Goal: Transaction & Acquisition: Download file/media

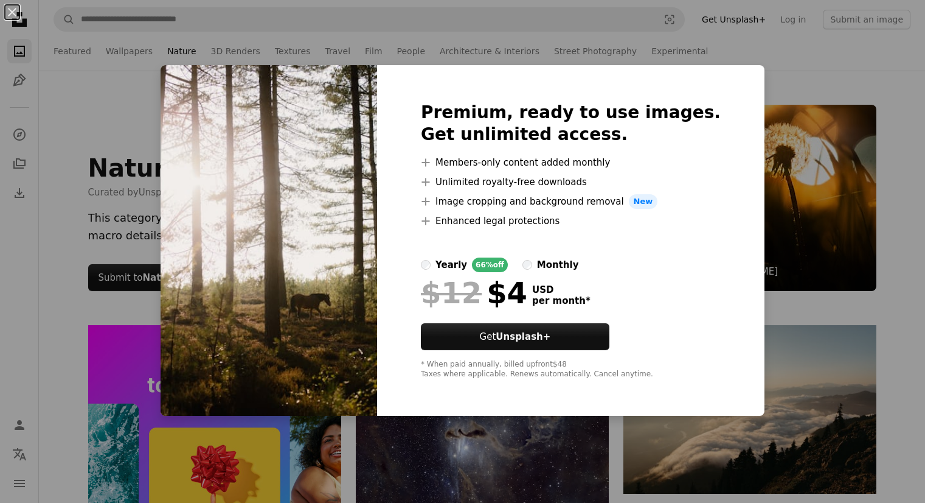
scroll to position [548, 0]
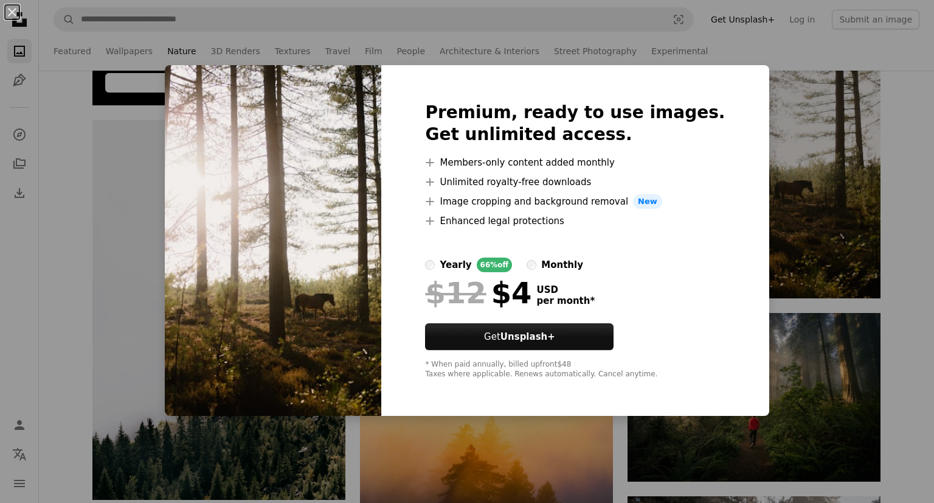
click at [277, 191] on img at bounding box center [273, 240] width 217 height 350
click at [294, 200] on img at bounding box center [273, 240] width 217 height 350
click at [294, 199] on img at bounding box center [273, 240] width 217 height 350
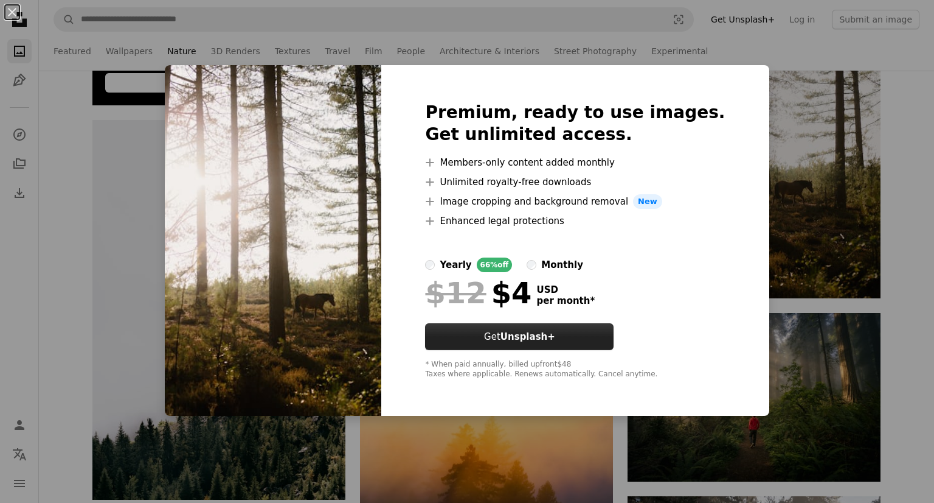
click at [535, 332] on strong "Unsplash+" at bounding box center [528, 336] width 55 height 11
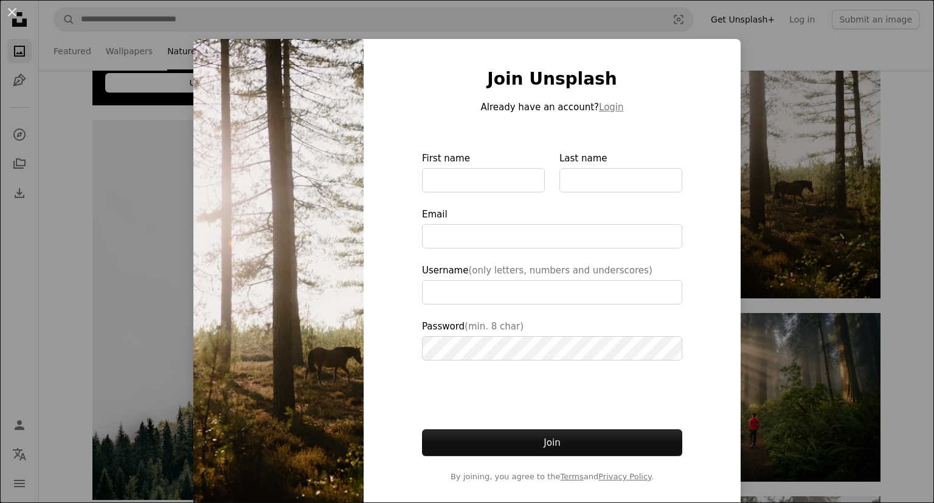
click at [296, 269] on img at bounding box center [278, 275] width 170 height 473
click at [306, 223] on img at bounding box center [278, 275] width 170 height 473
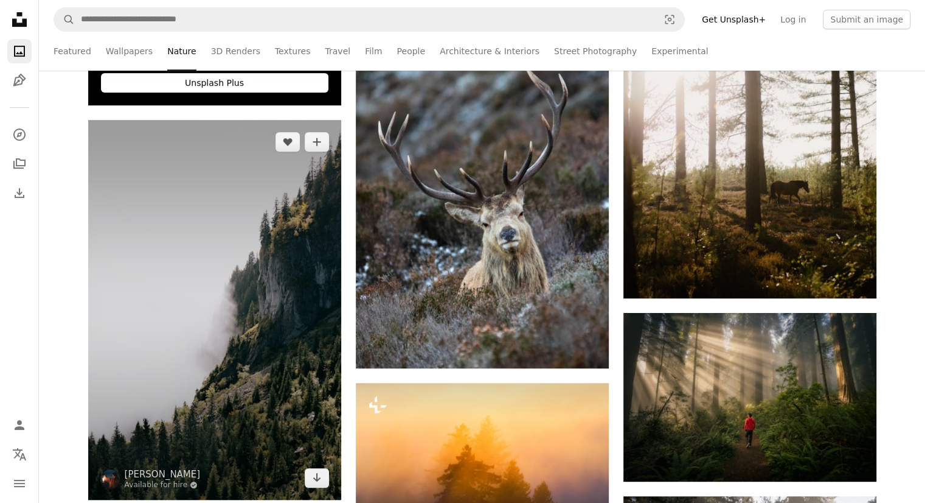
click at [280, 257] on img at bounding box center [214, 310] width 253 height 380
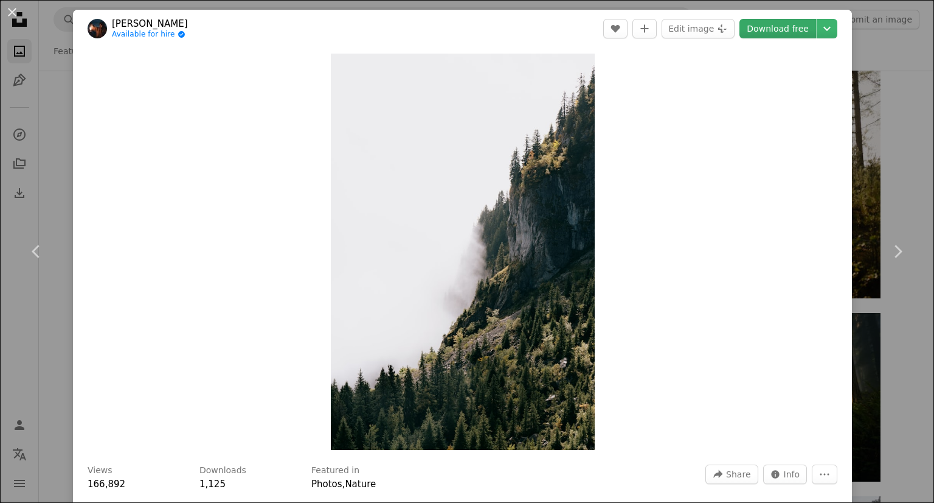
click at [755, 32] on link "Download free" at bounding box center [778, 28] width 77 height 19
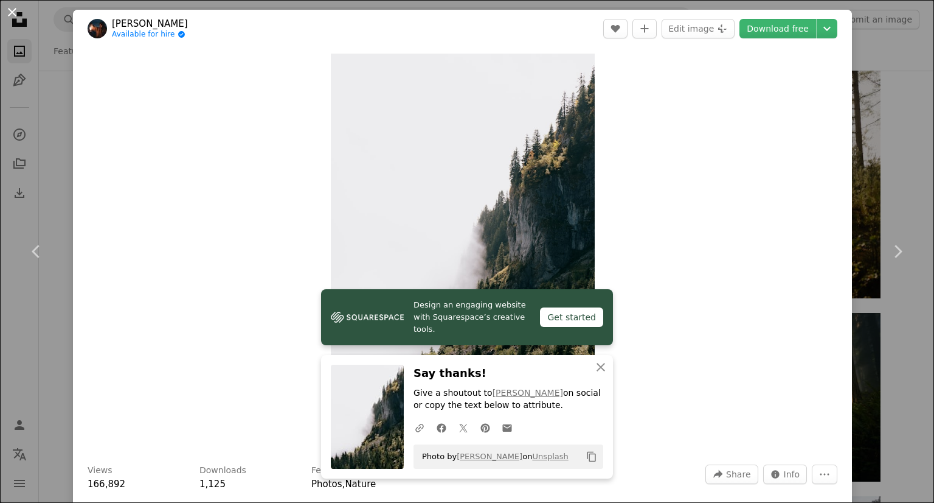
click at [13, 13] on button "An X shape" at bounding box center [12, 12] width 15 height 15
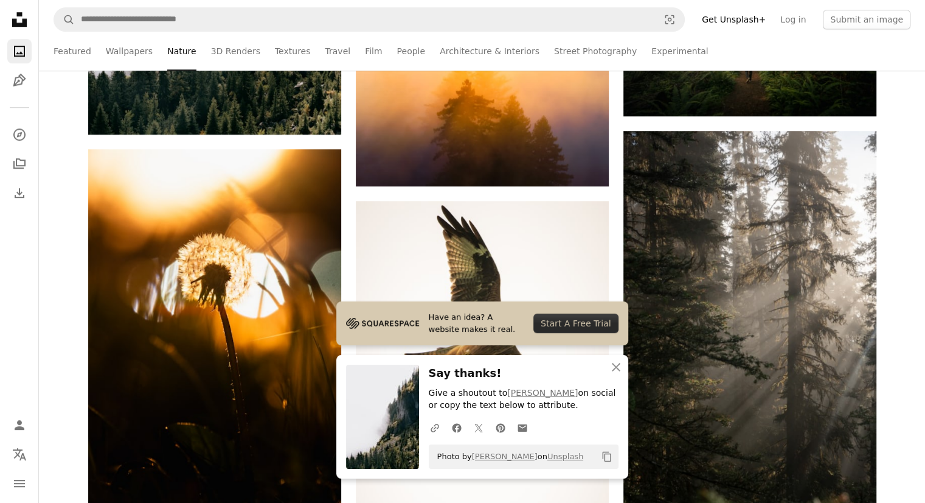
scroll to position [973, 0]
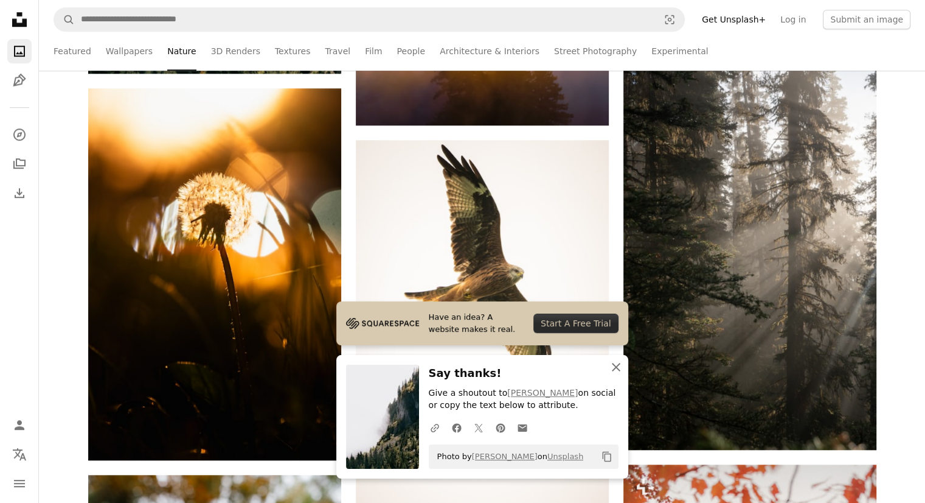
click at [614, 366] on icon "An X shape" at bounding box center [616, 367] width 15 height 15
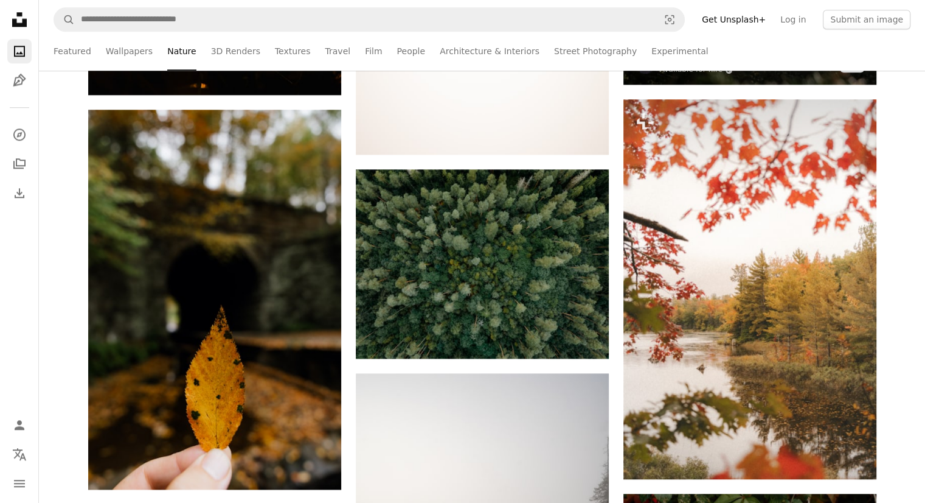
scroll to position [1399, 0]
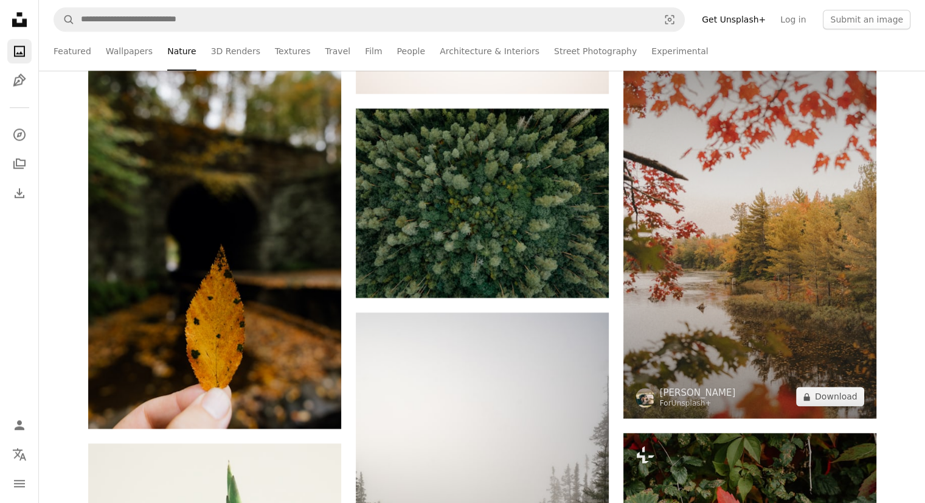
click at [746, 274] on img at bounding box center [750, 228] width 253 height 380
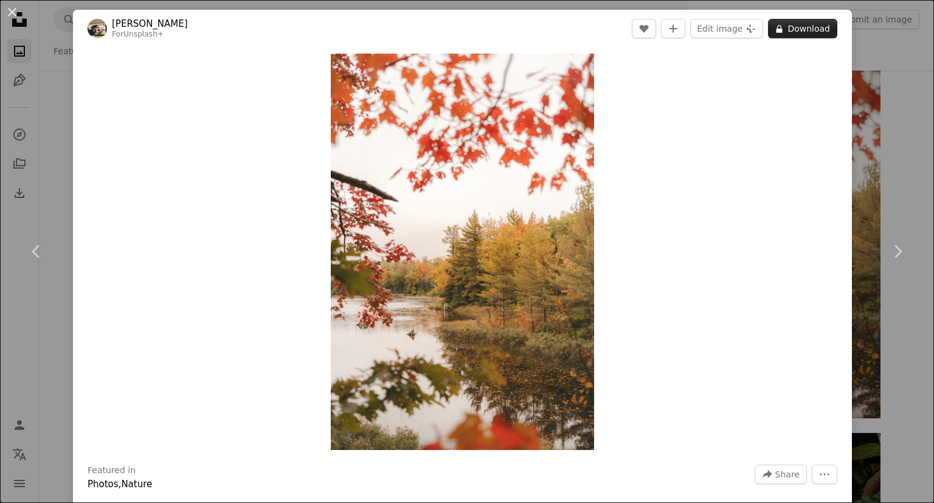
click at [793, 21] on button "A lock Download" at bounding box center [802, 28] width 69 height 19
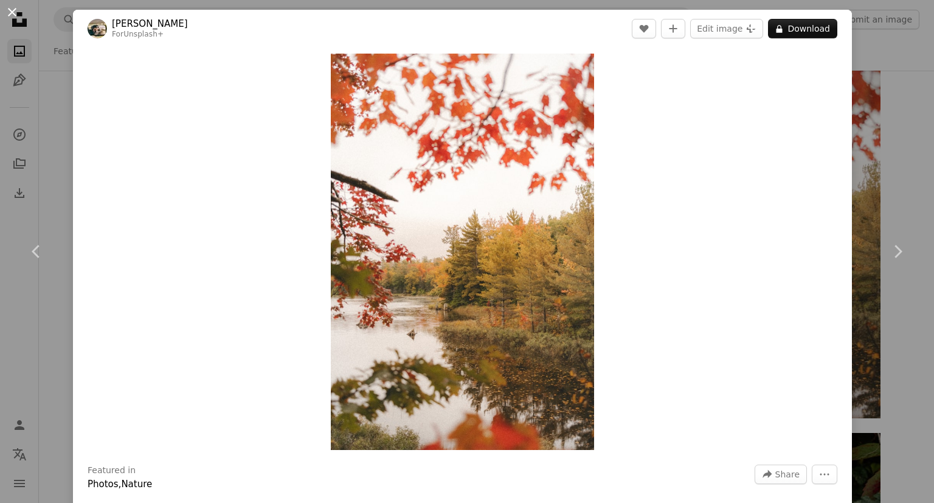
click at [12, 16] on button "An X shape" at bounding box center [12, 12] width 15 height 15
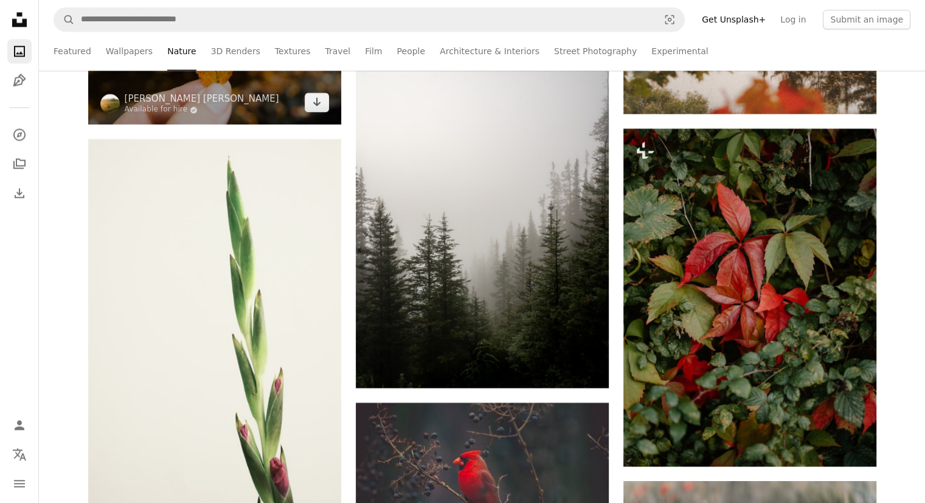
scroll to position [1764, 0]
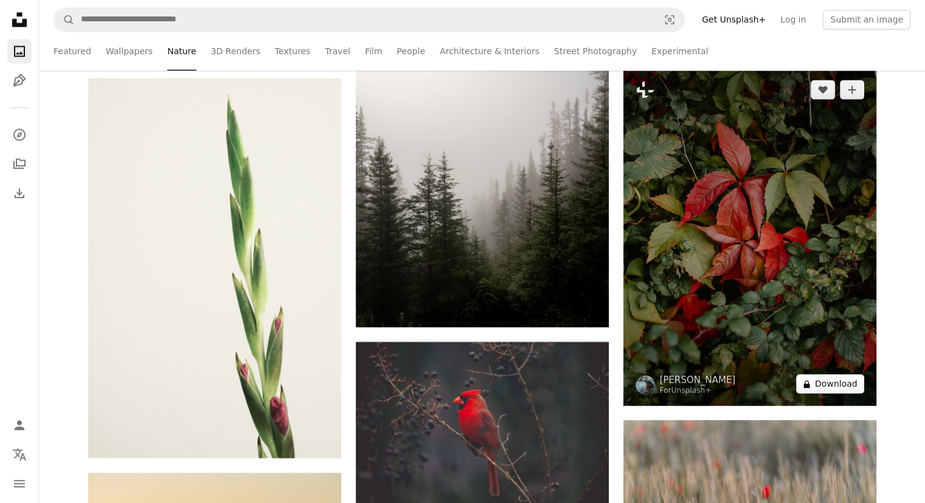
click at [823, 388] on button "A lock Download" at bounding box center [830, 383] width 68 height 19
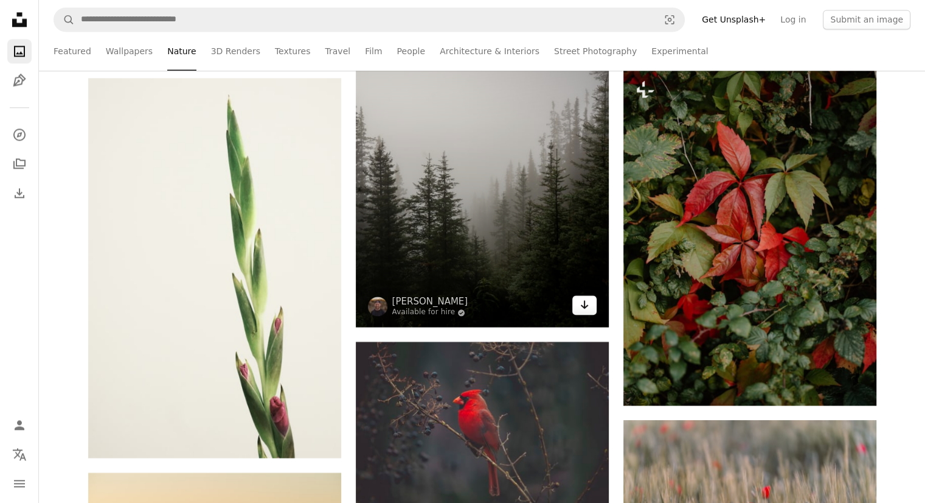
click at [580, 305] on icon "Arrow pointing down" at bounding box center [585, 304] width 10 height 15
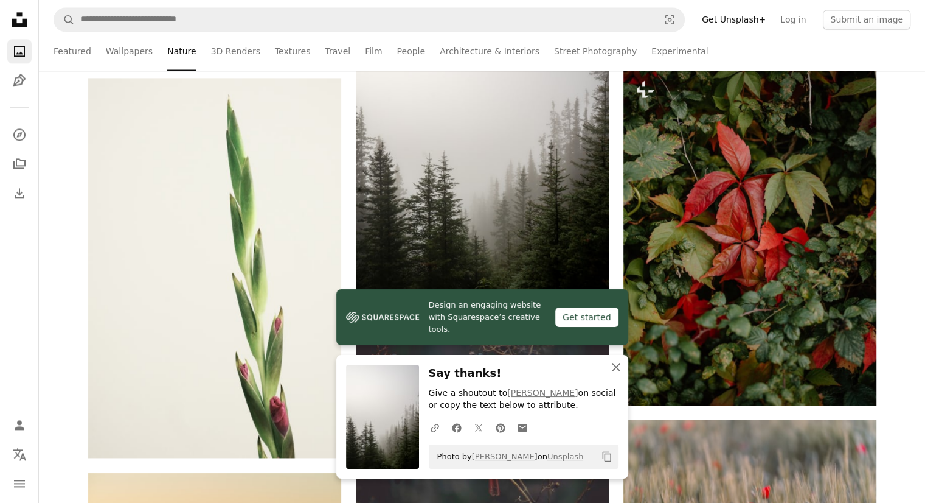
click at [613, 367] on icon "An X shape" at bounding box center [616, 367] width 15 height 15
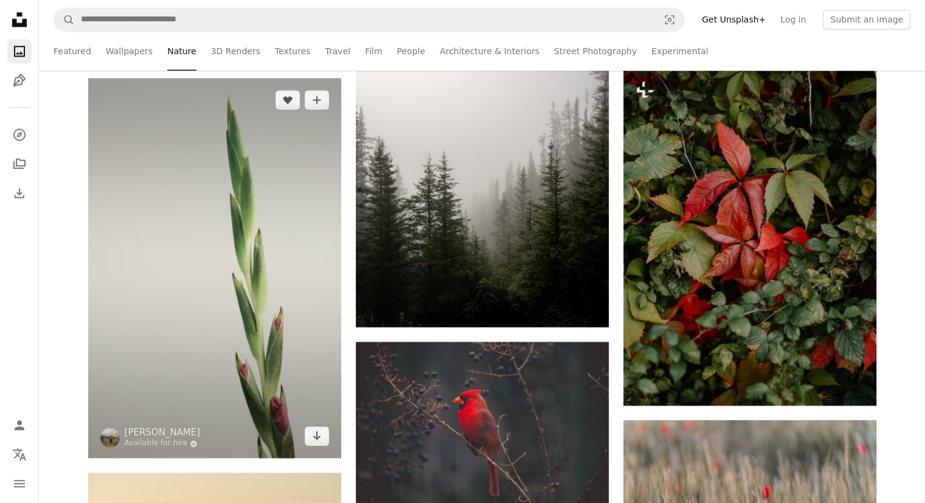
scroll to position [1886, 0]
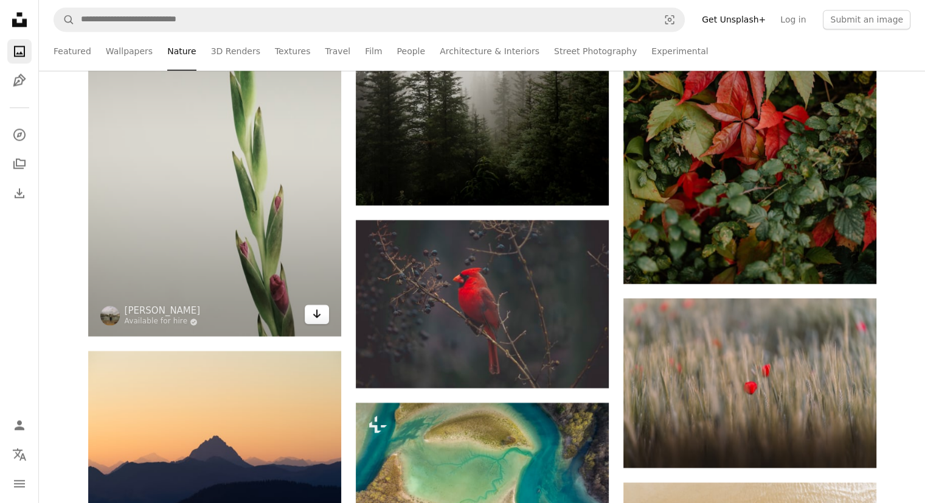
click at [316, 319] on icon "Arrow pointing down" at bounding box center [317, 313] width 10 height 15
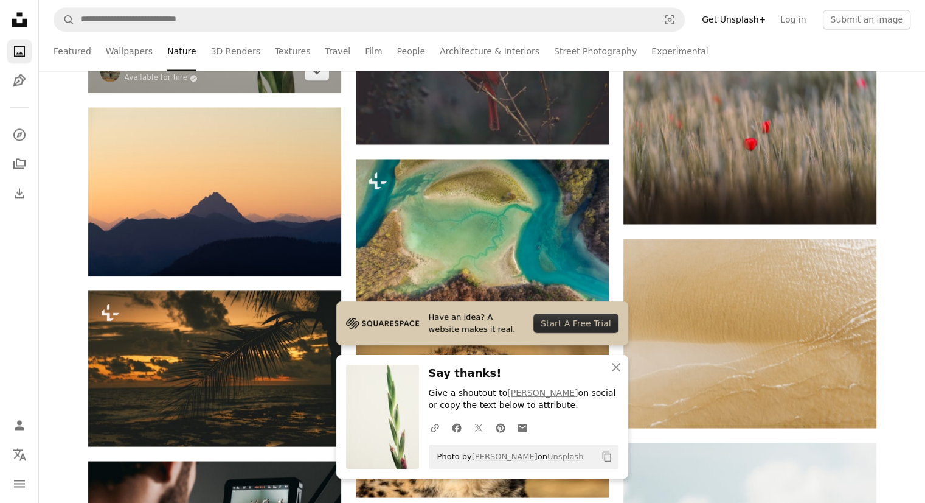
scroll to position [2190, 0]
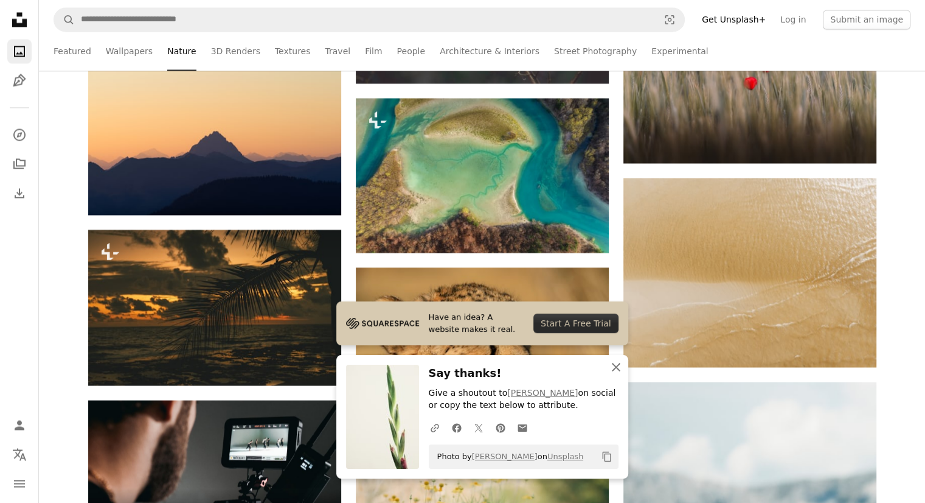
click at [612, 371] on icon "button" at bounding box center [616, 367] width 9 height 9
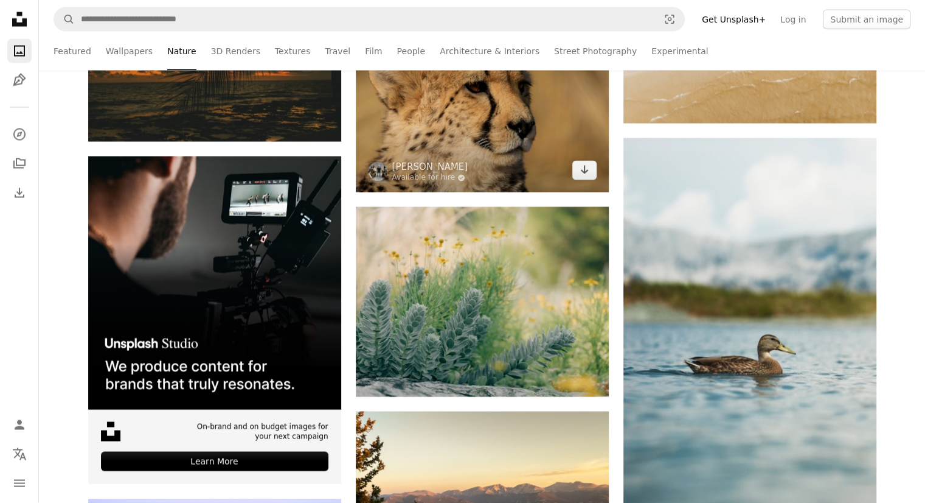
scroll to position [2494, 0]
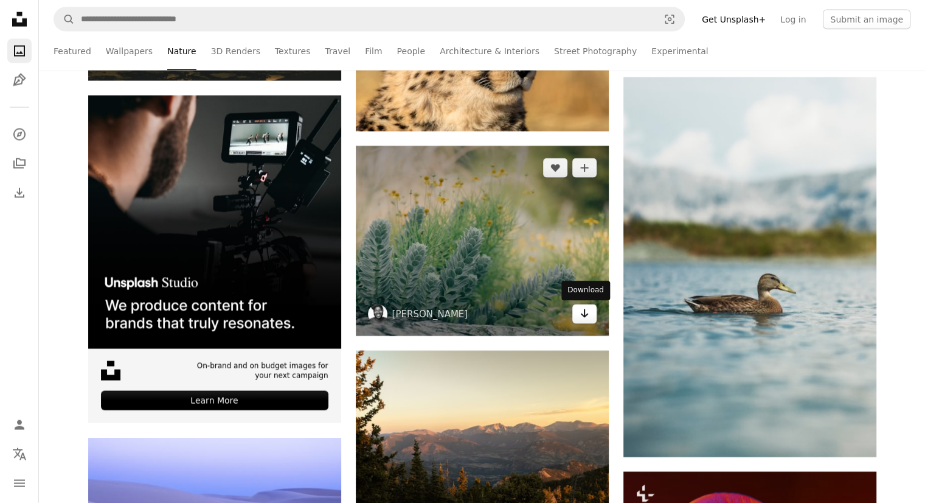
click at [584, 309] on icon "Arrow pointing down" at bounding box center [585, 313] width 10 height 15
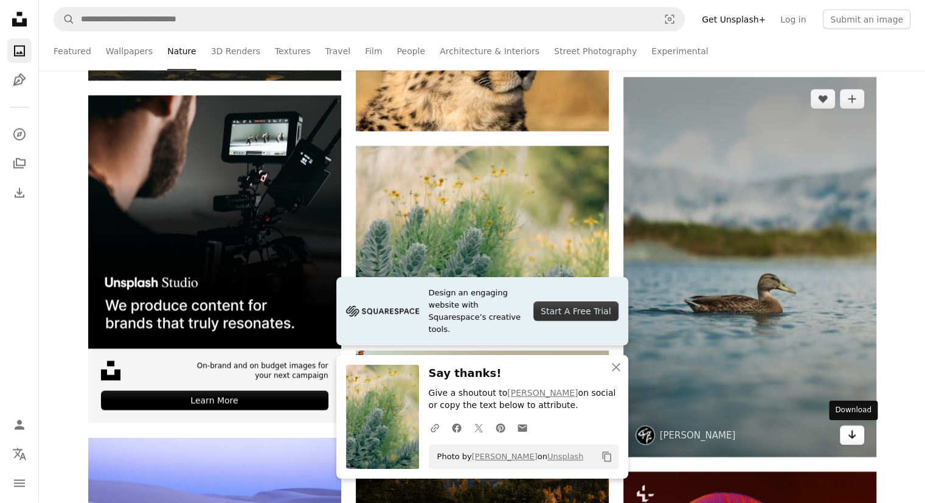
click at [855, 439] on icon "Arrow pointing down" at bounding box center [852, 434] width 10 height 15
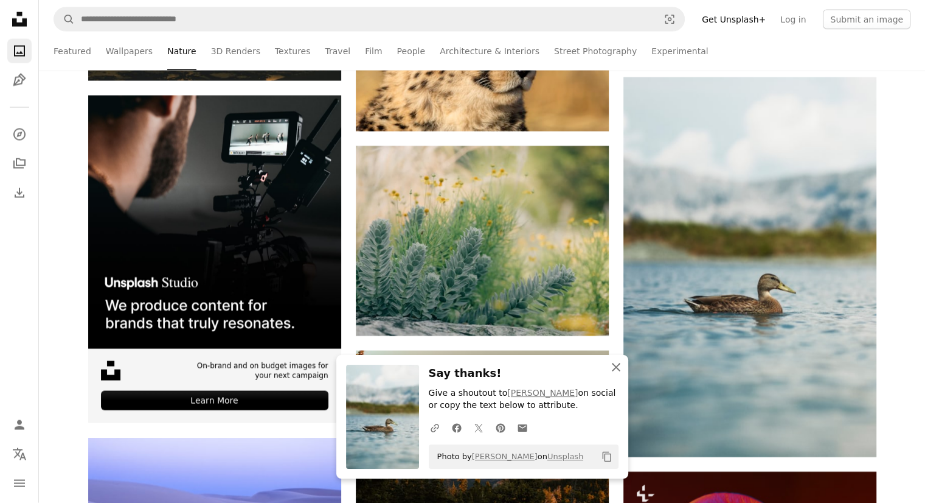
click at [616, 369] on icon "An X shape" at bounding box center [616, 367] width 15 height 15
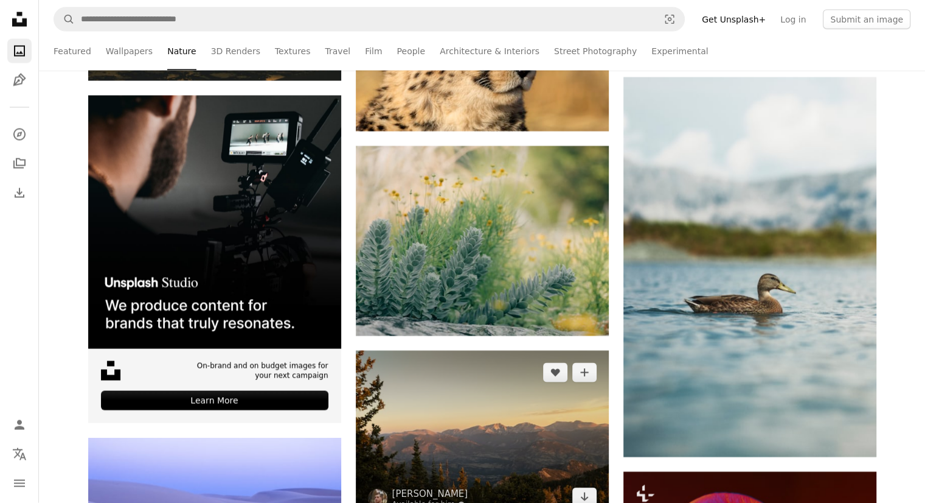
scroll to position [2677, 0]
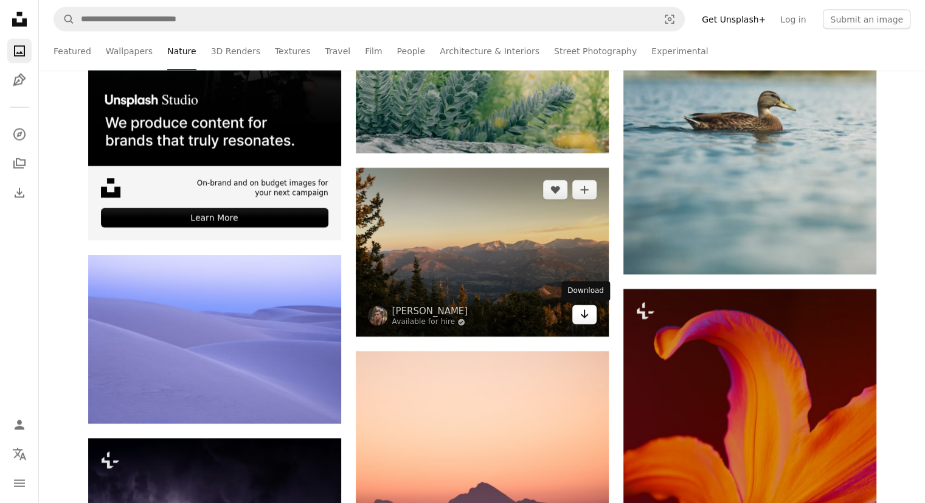
click at [586, 319] on icon "Arrow pointing down" at bounding box center [585, 314] width 10 height 15
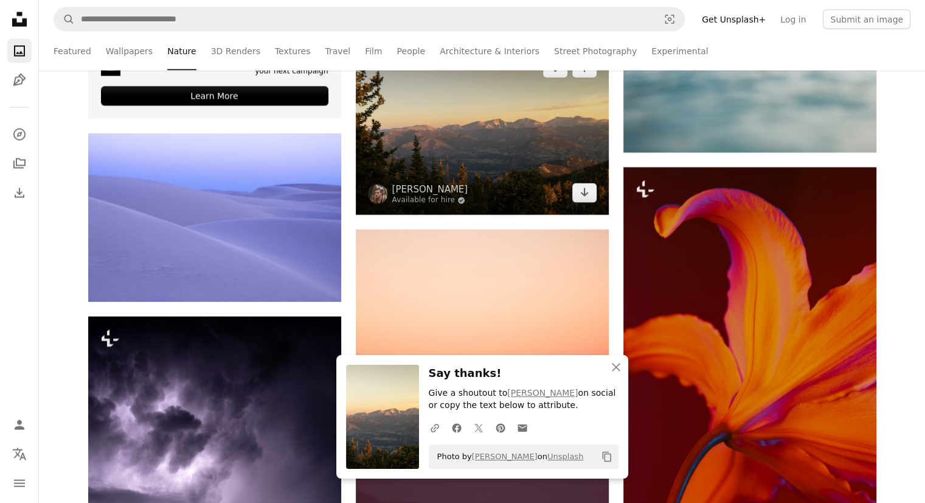
scroll to position [2859, 0]
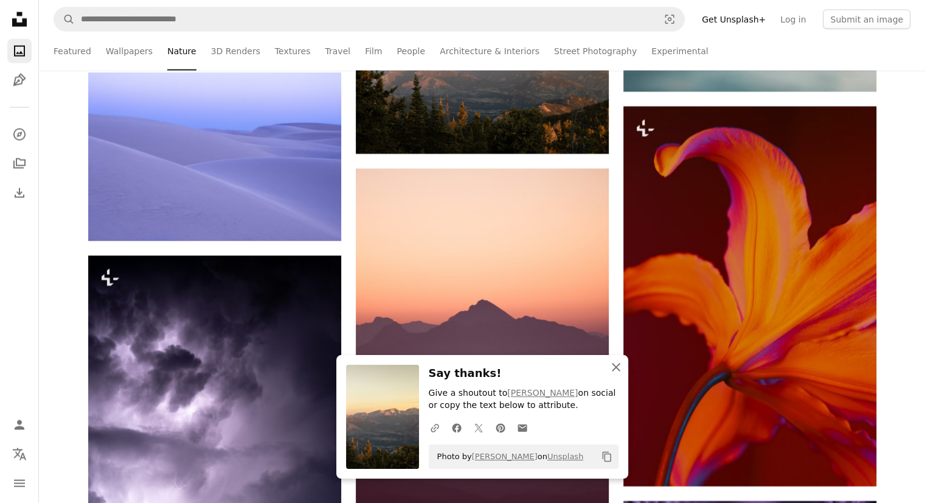
click at [617, 365] on icon "button" at bounding box center [616, 367] width 9 height 9
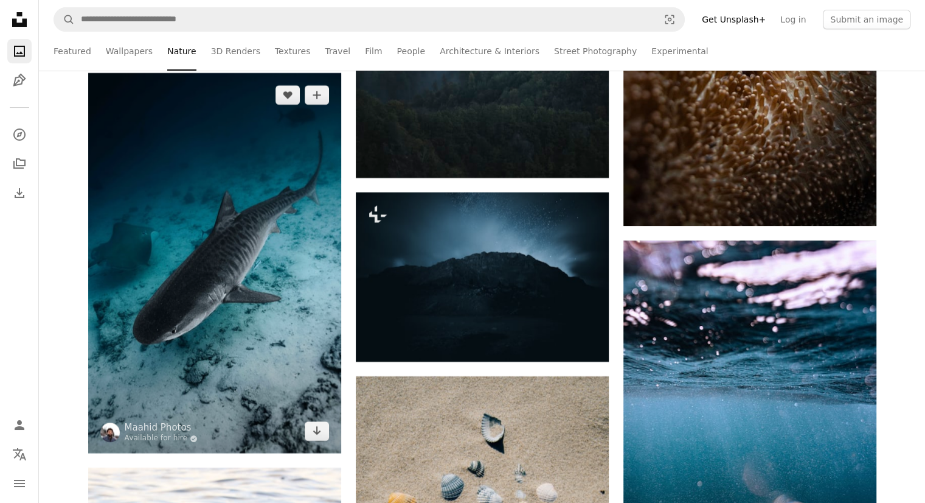
scroll to position [4867, 0]
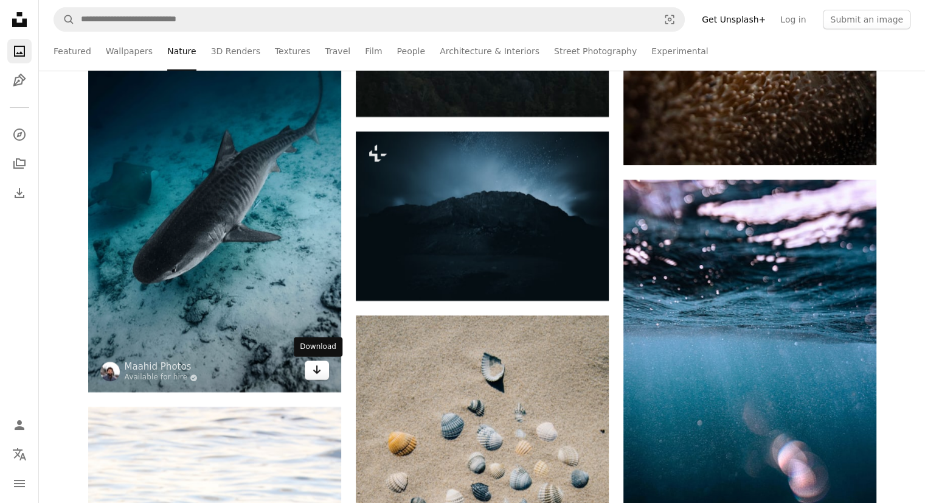
click at [319, 373] on icon "Arrow pointing down" at bounding box center [317, 369] width 10 height 15
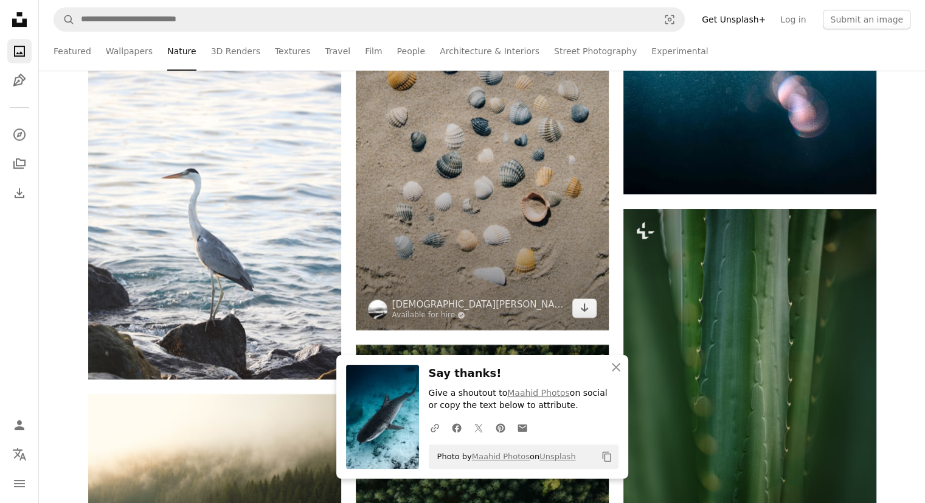
scroll to position [5293, 0]
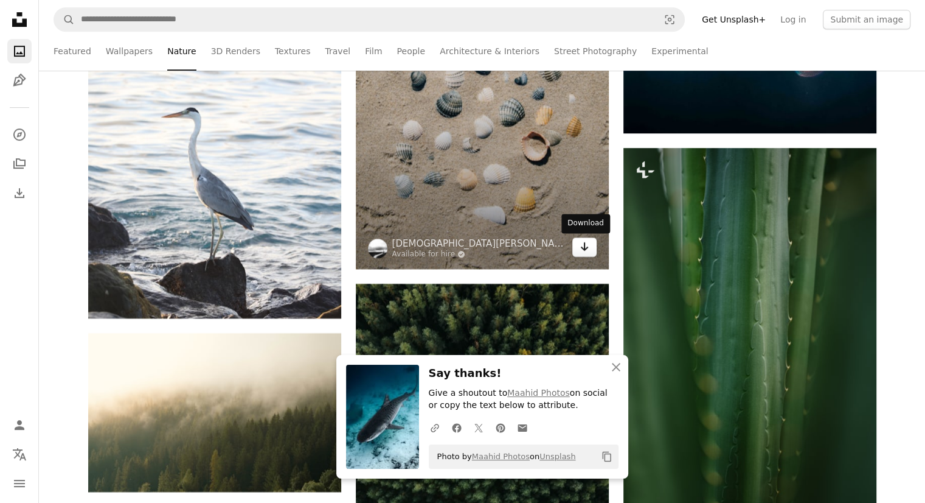
click at [582, 245] on icon "Arrow pointing down" at bounding box center [585, 246] width 10 height 15
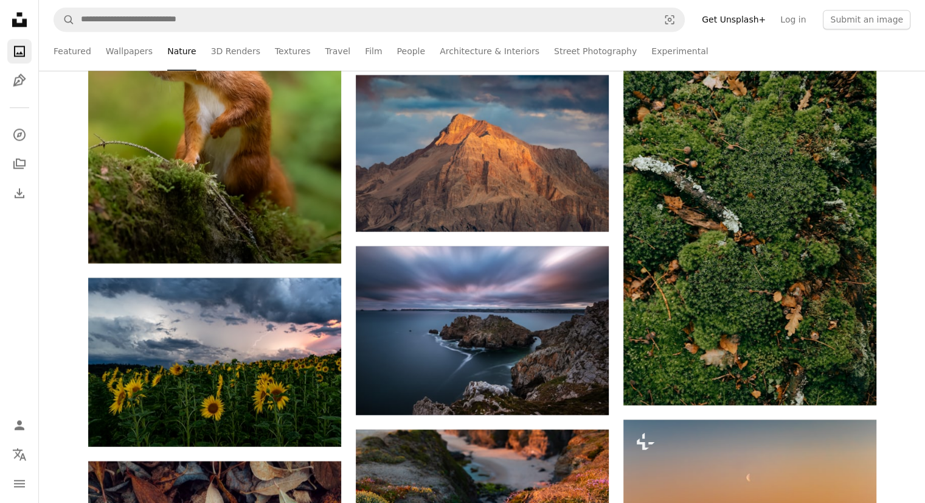
scroll to position [6327, 0]
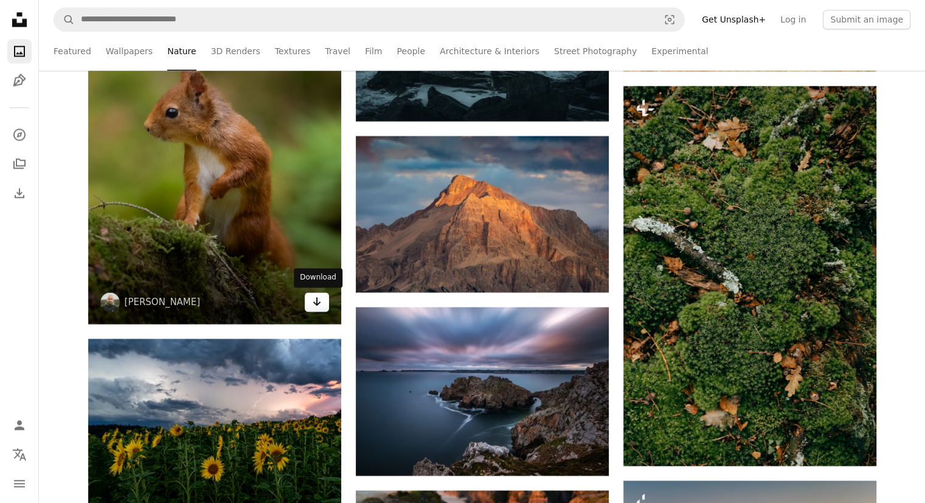
click at [316, 303] on icon "Download" at bounding box center [317, 301] width 8 height 9
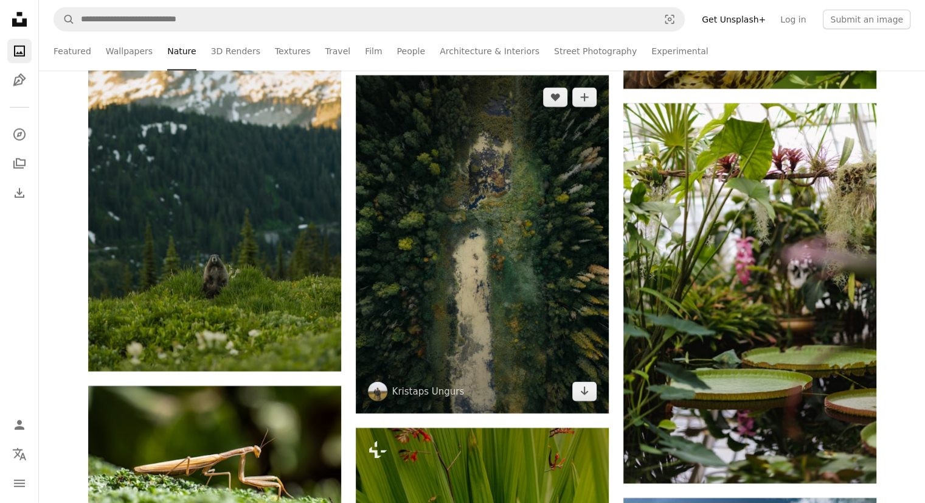
scroll to position [8031, 0]
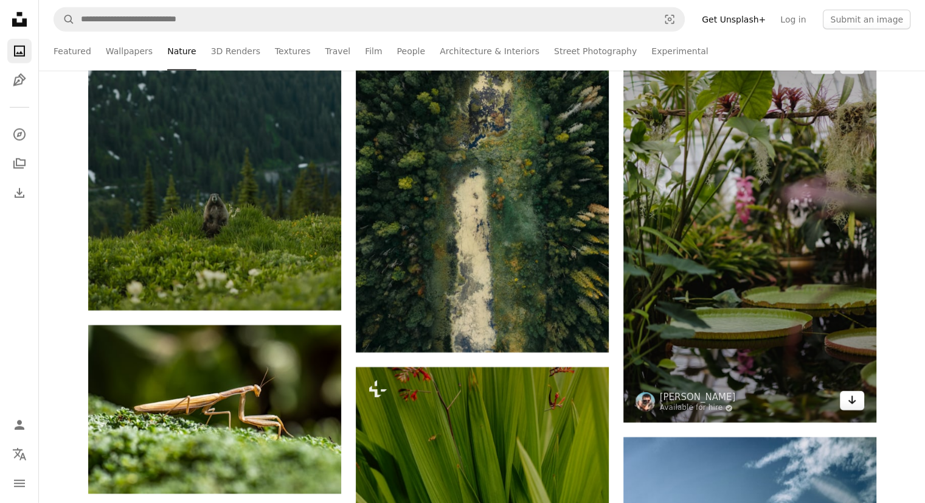
click at [848, 400] on icon "Arrow pointing down" at bounding box center [852, 399] width 10 height 15
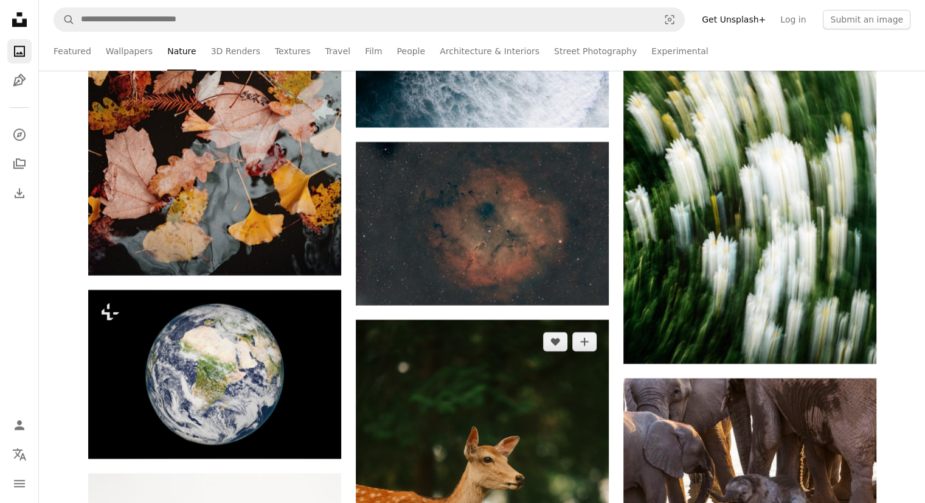
scroll to position [10403, 0]
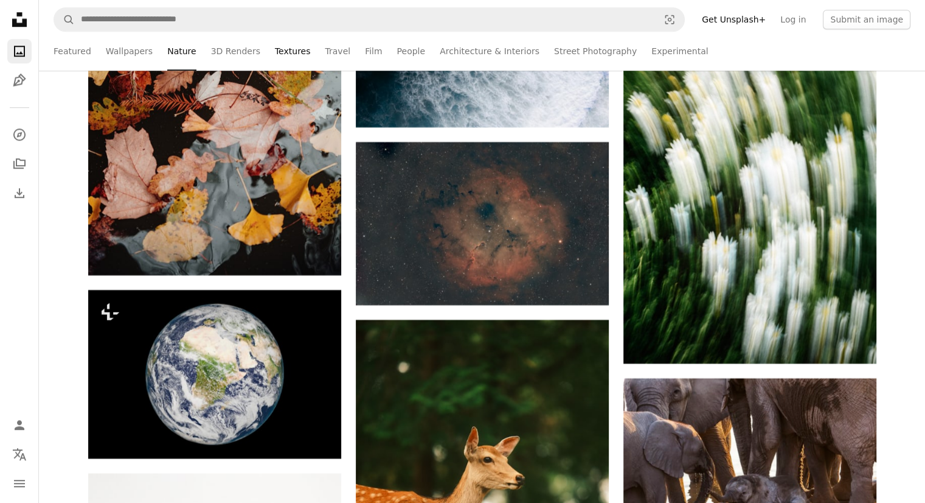
click at [282, 49] on link "Textures" at bounding box center [293, 51] width 36 height 39
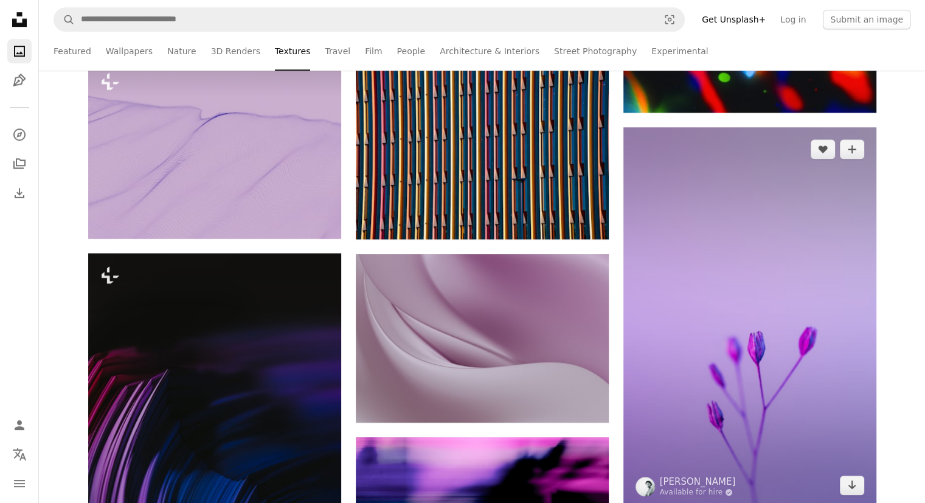
scroll to position [1034, 0]
